Goal: Transaction & Acquisition: Purchase product/service

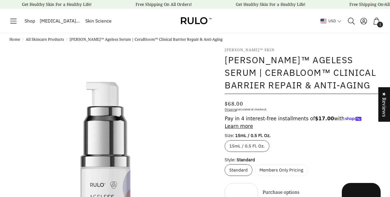
select select "most-helpful"
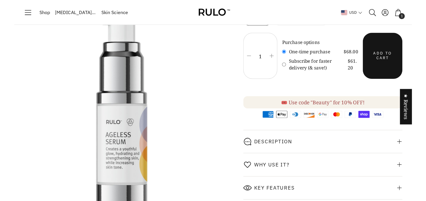
scroll to position [146, 0]
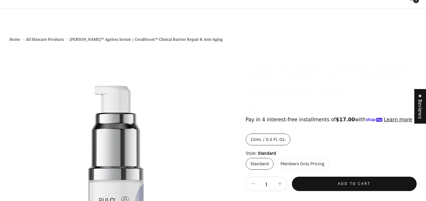
select select "most-helpful"
